Goal: Book appointment/travel/reservation

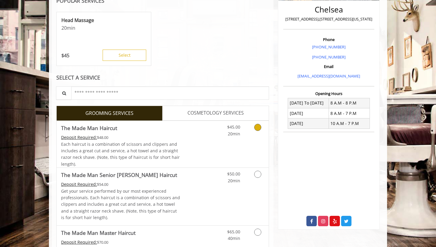
scroll to position [159, 0]
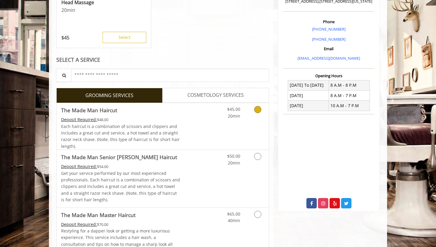
click at [253, 110] on link "Grooming services" at bounding box center [256, 111] width 15 height 16
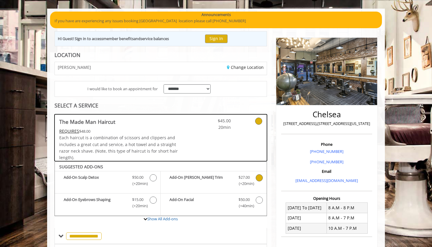
scroll to position [38, 0]
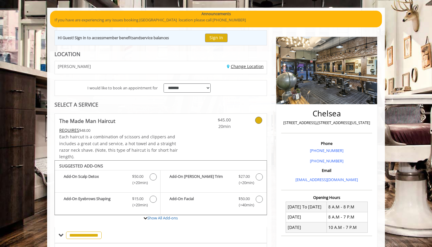
click at [234, 65] on link "Change Location" at bounding box center [245, 66] width 37 height 6
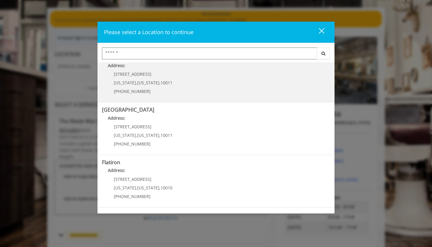
scroll to position [65, 0]
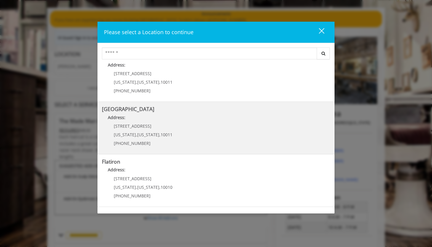
click at [144, 139] on div "[STREET_ADDRESS][US_STATE][US_STATE] (646) 850-0041" at bounding box center [139, 137] width 74 height 26
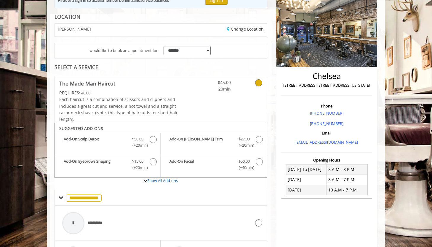
scroll to position [132, 0]
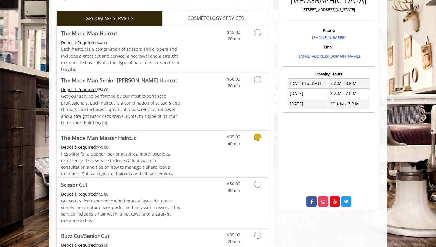
scroll to position [158, 0]
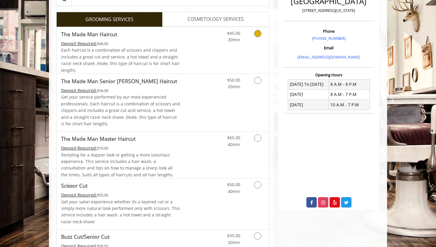
click at [247, 37] on div "Grooming services" at bounding box center [257, 35] width 24 height 16
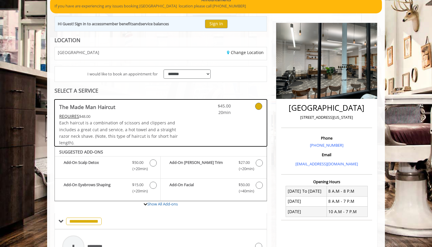
scroll to position [0, 0]
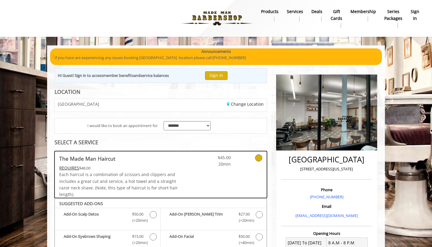
scroll to position [38, 0]
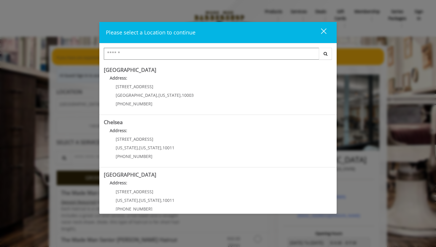
scroll to position [1, 0]
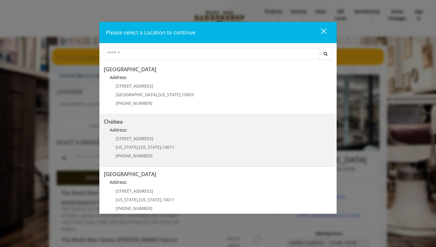
click at [143, 132] on p "Address:" at bounding box center [218, 131] width 228 height 9
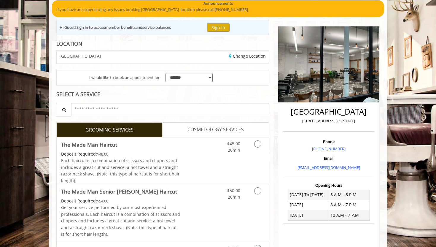
scroll to position [49, 0]
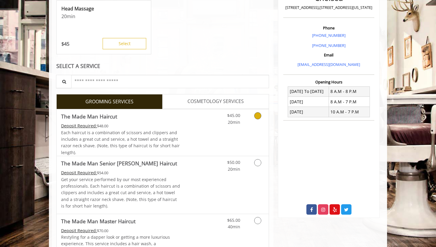
click at [252, 130] on div "$45.00 20min" at bounding box center [241, 132] width 53 height 47
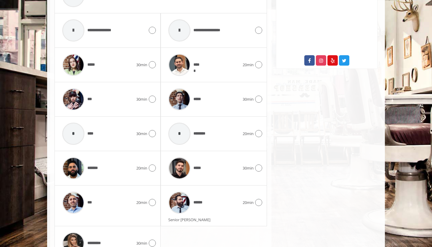
scroll to position [304, 0]
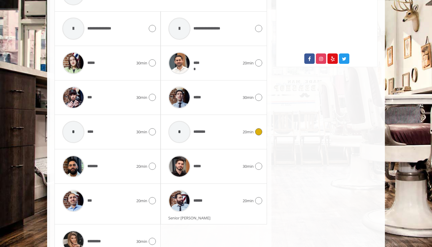
click at [221, 132] on div "* ********" at bounding box center [203, 132] width 77 height 28
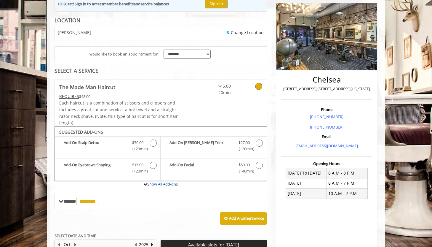
scroll to position [0, 0]
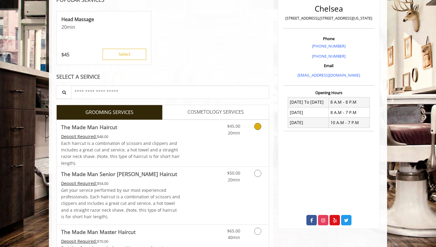
click at [261, 129] on link "Grooming services" at bounding box center [256, 128] width 15 height 16
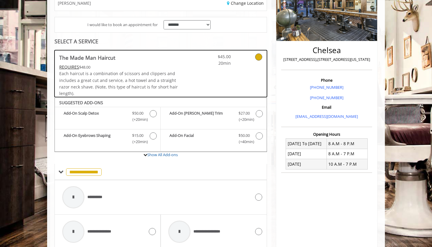
scroll to position [103, 0]
